Goal: Transaction & Acquisition: Book appointment/travel/reservation

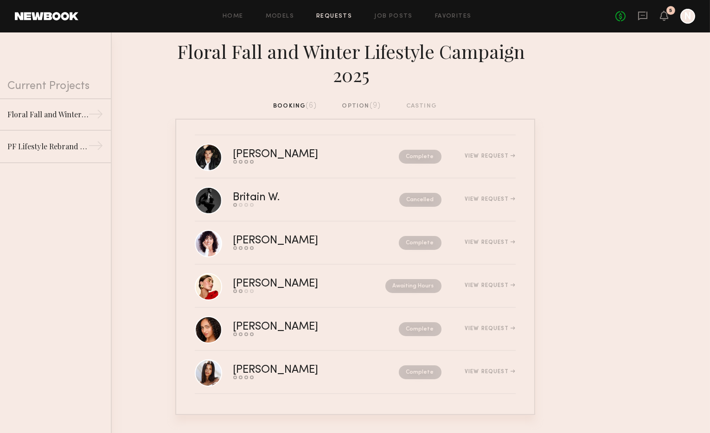
click at [287, 106] on div "booking (6) option (9) casting" at bounding box center [355, 106] width 164 height 10
click at [294, 283] on div "[PERSON_NAME]" at bounding box center [292, 284] width 119 height 11
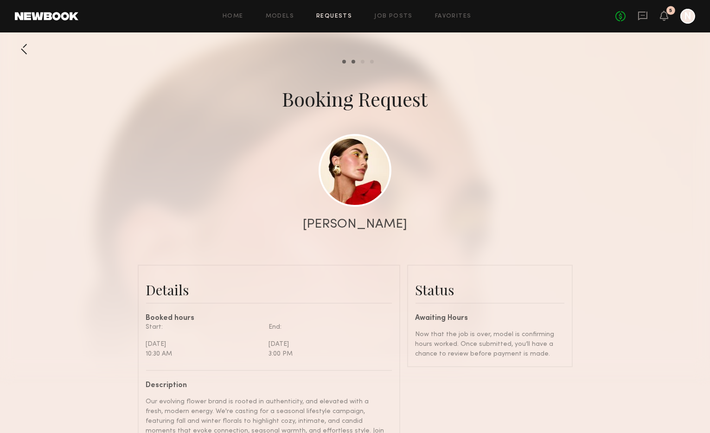
click at [68, 17] on link at bounding box center [47, 16] width 64 height 8
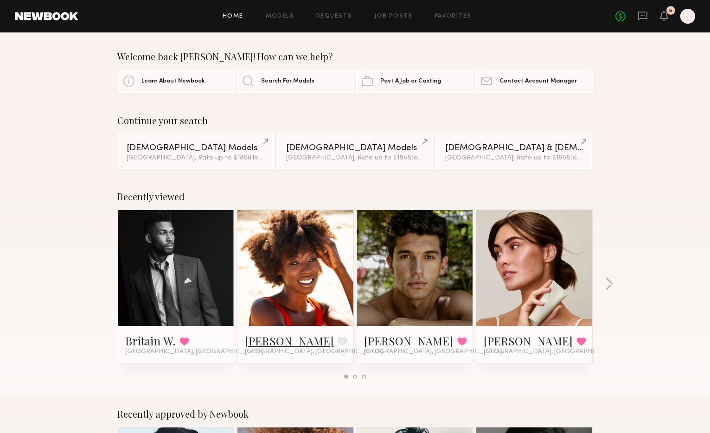
click at [291, 341] on link "[PERSON_NAME]" at bounding box center [289, 340] width 89 height 15
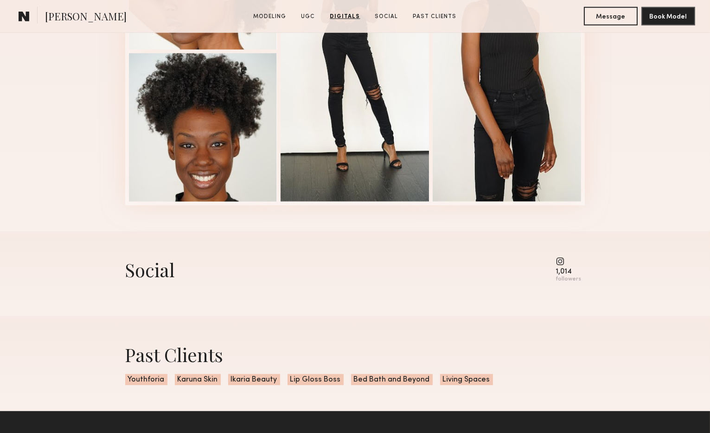
scroll to position [1550, 0]
